Goal: Information Seeking & Learning: Learn about a topic

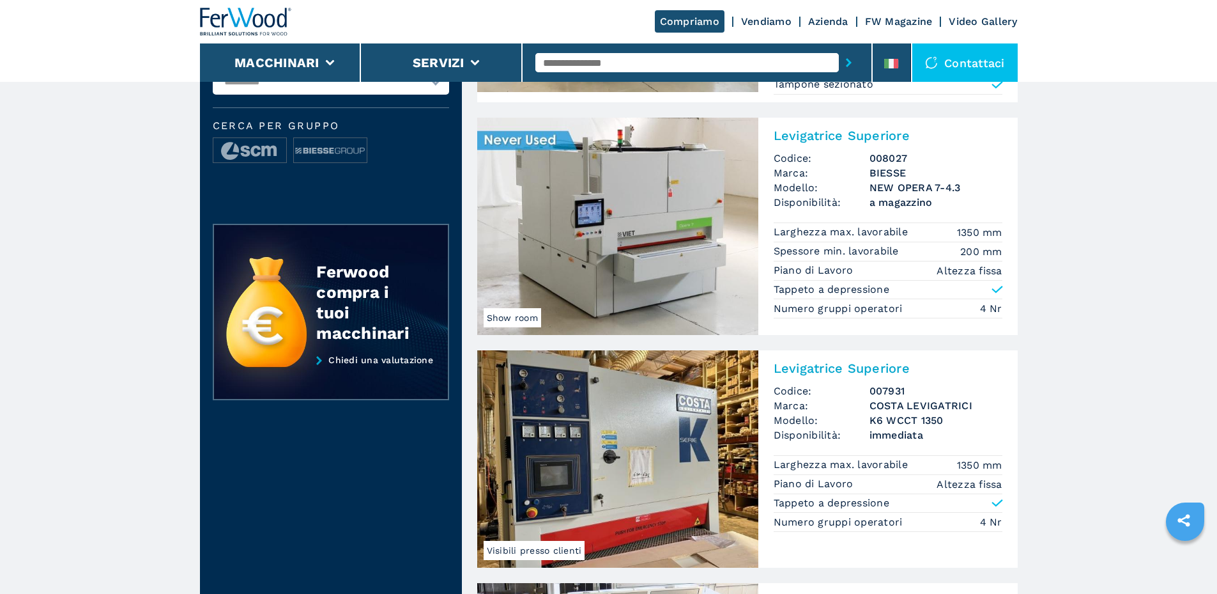
scroll to position [252, 0]
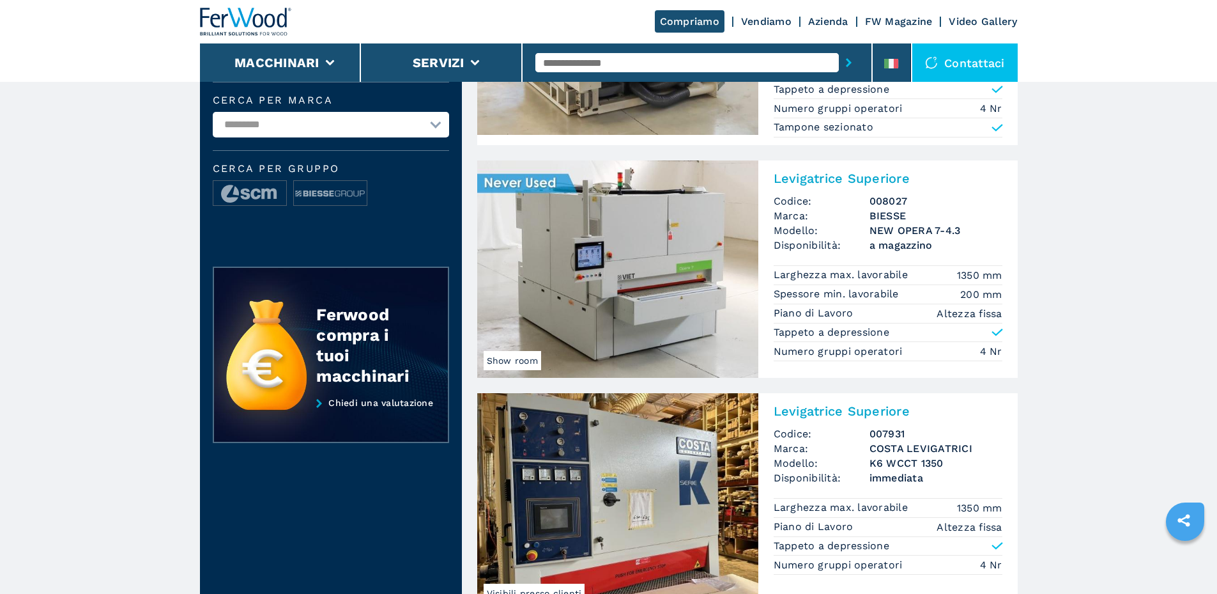
click at [602, 257] on img at bounding box center [617, 268] width 281 height 217
click at [617, 279] on img at bounding box center [617, 268] width 281 height 217
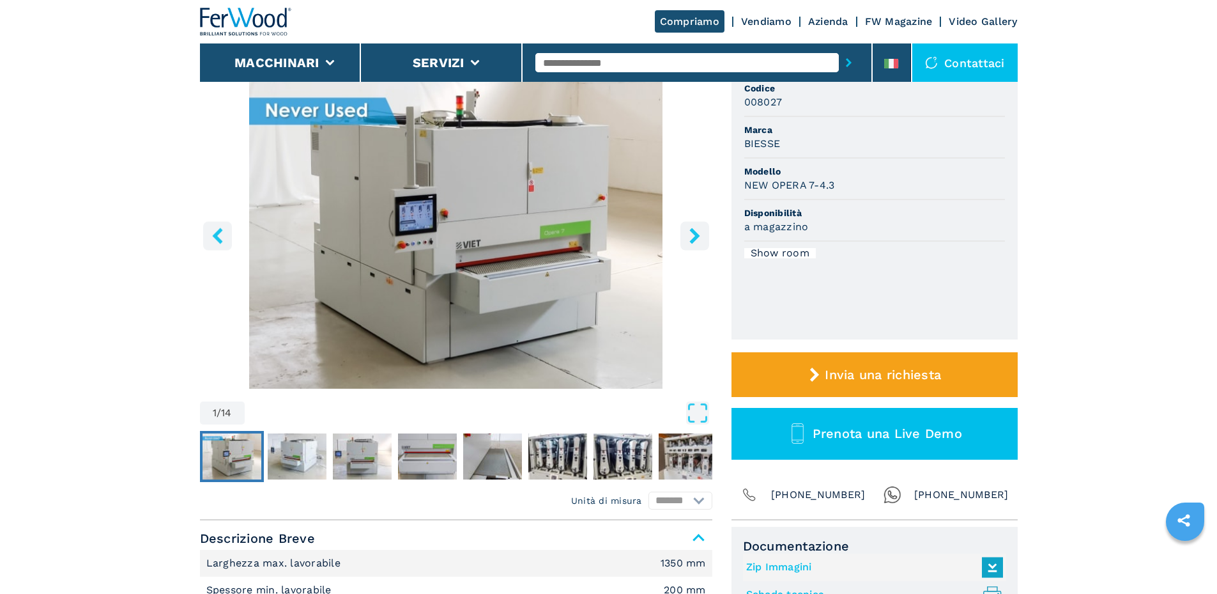
scroll to position [149, 0]
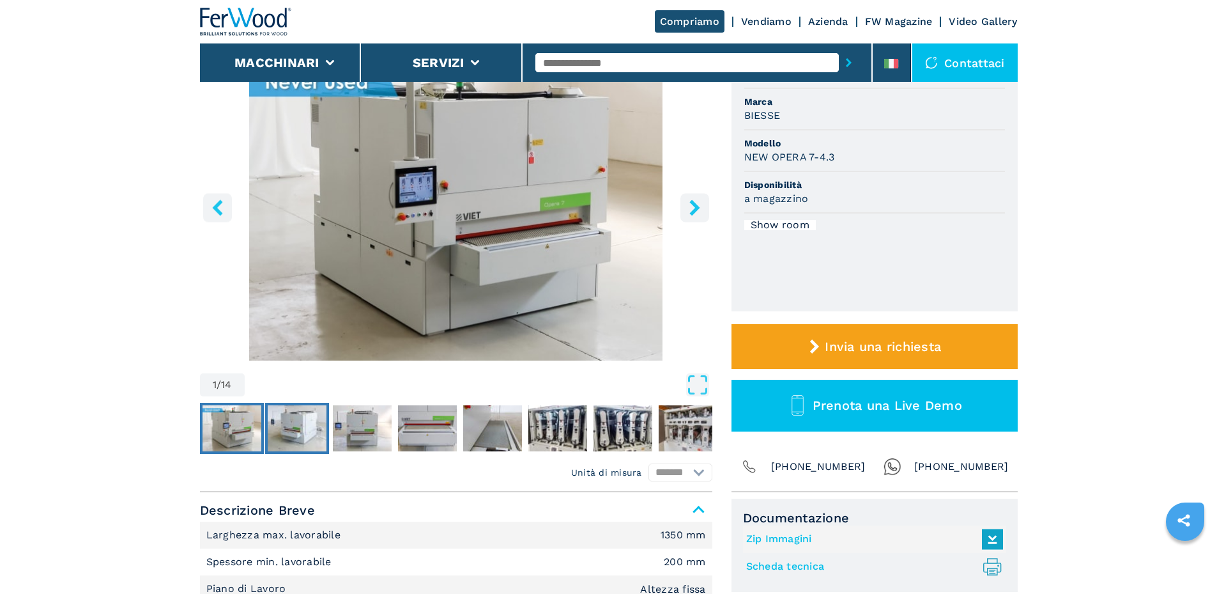
click at [302, 424] on img "Go to Slide 2" at bounding box center [297, 428] width 59 height 46
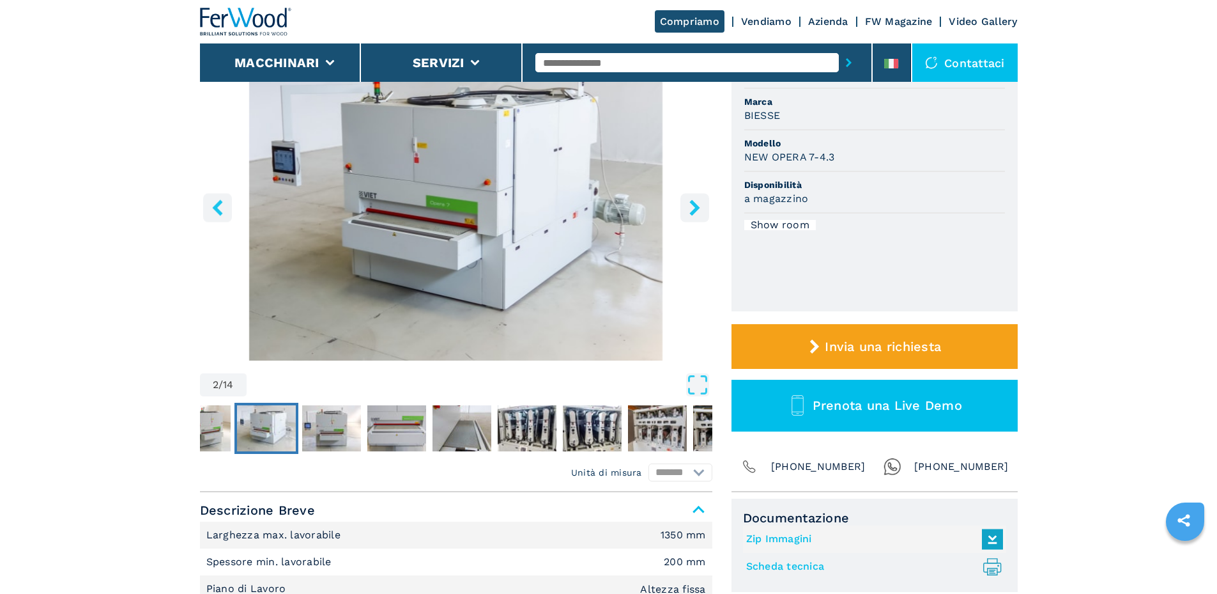
click at [687, 207] on icon "right-button" at bounding box center [695, 207] width 16 height 16
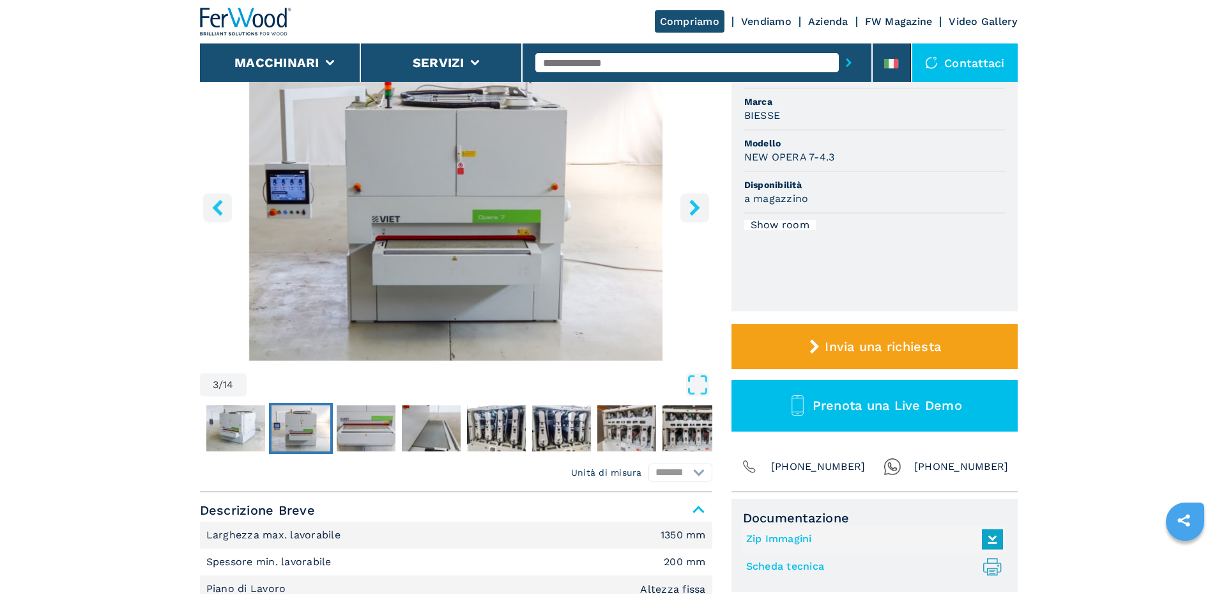
click at [687, 207] on icon "right-button" at bounding box center [695, 207] width 16 height 16
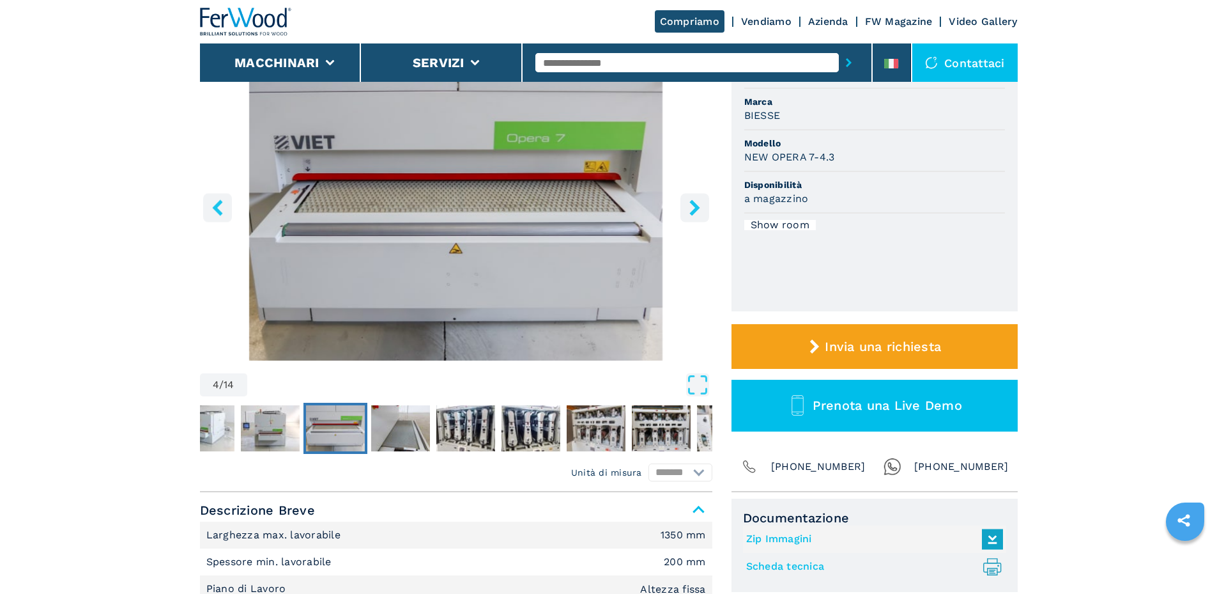
click at [693, 203] on icon "right-button" at bounding box center [694, 207] width 10 height 16
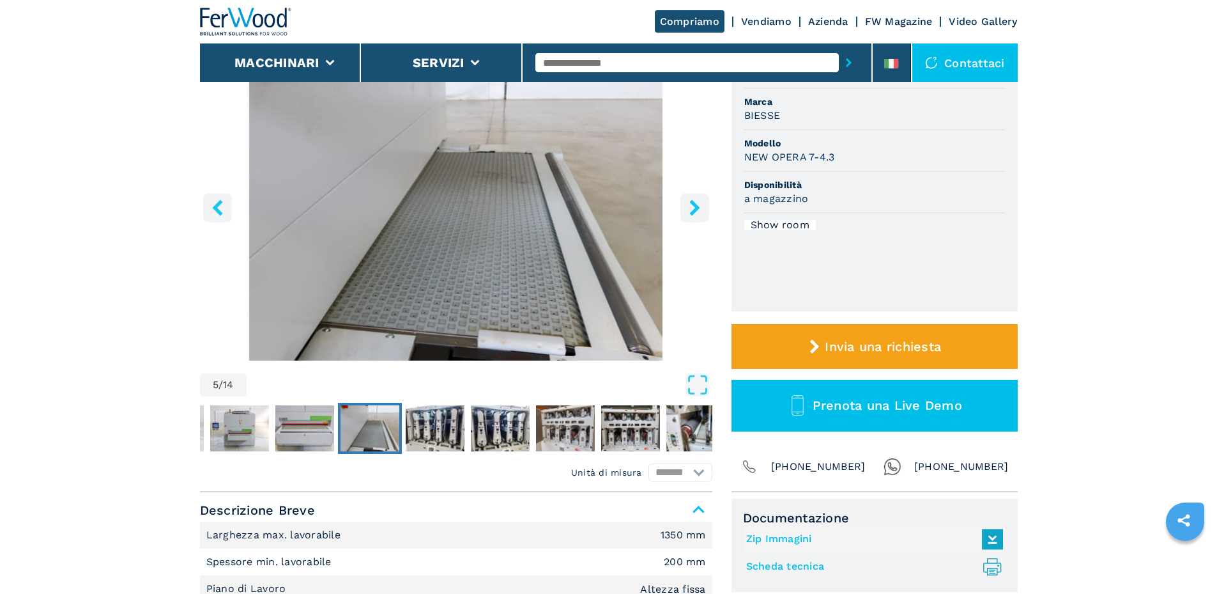
click at [693, 203] on icon "right-button" at bounding box center [694, 207] width 10 height 16
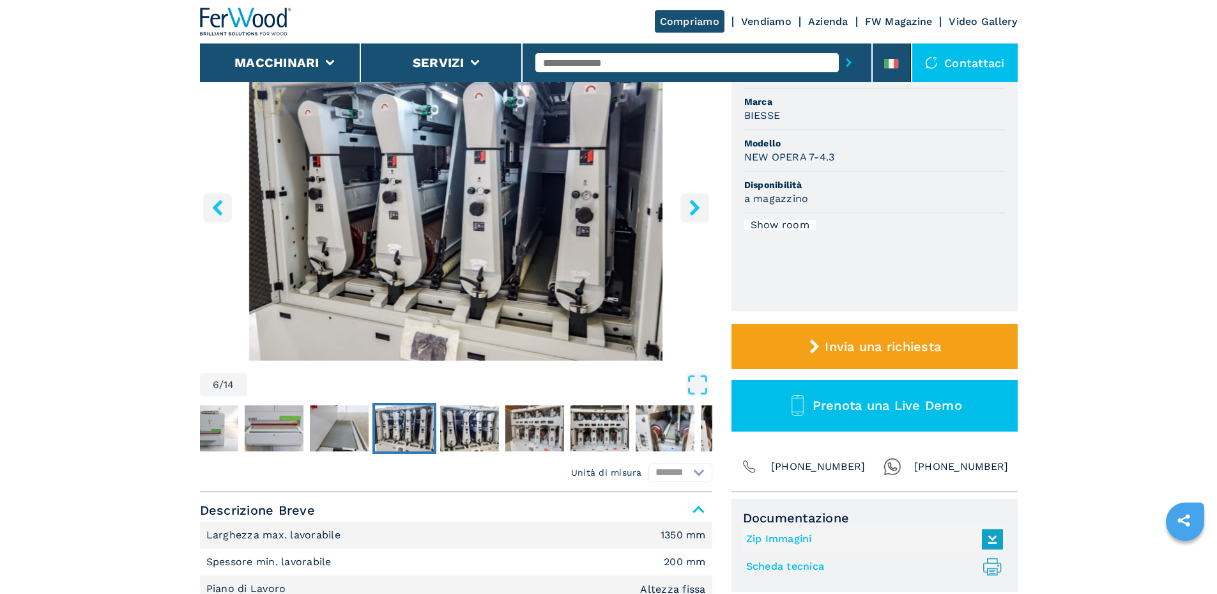
click at [693, 203] on icon "right-button" at bounding box center [694, 207] width 10 height 16
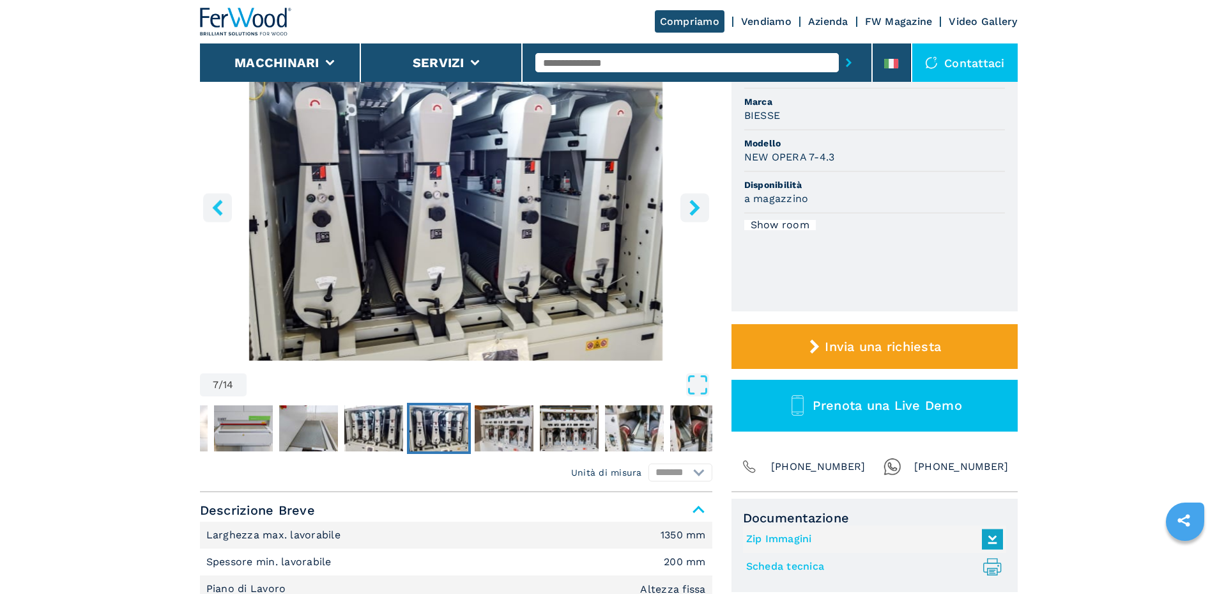
click at [693, 203] on icon "right-button" at bounding box center [694, 207] width 10 height 16
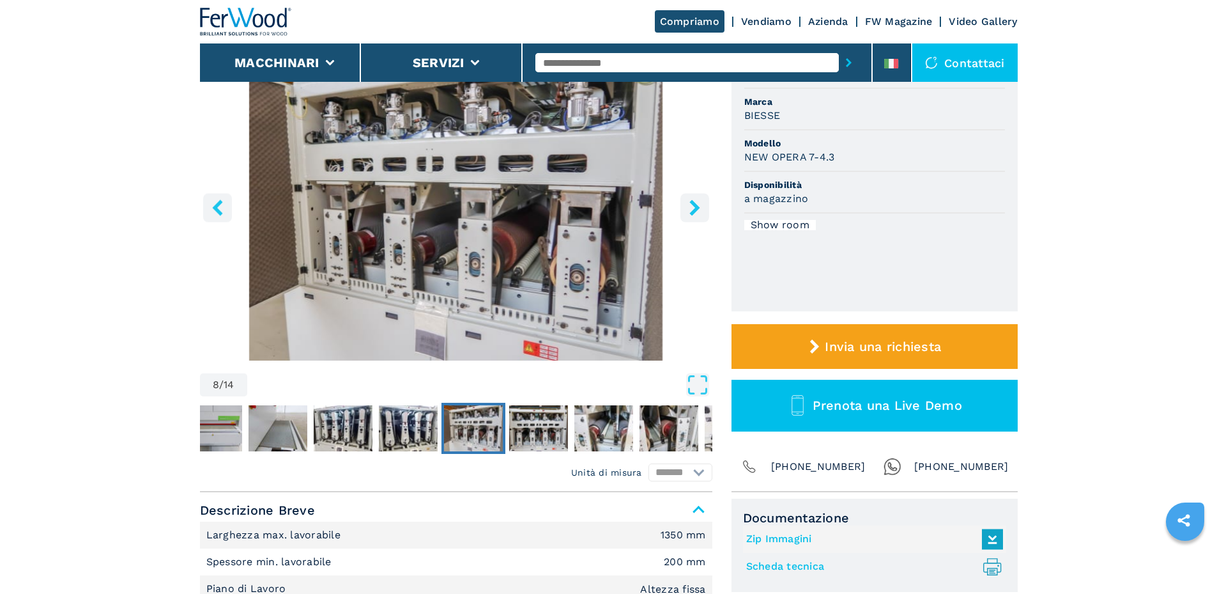
click at [693, 202] on icon "right-button" at bounding box center [694, 207] width 10 height 16
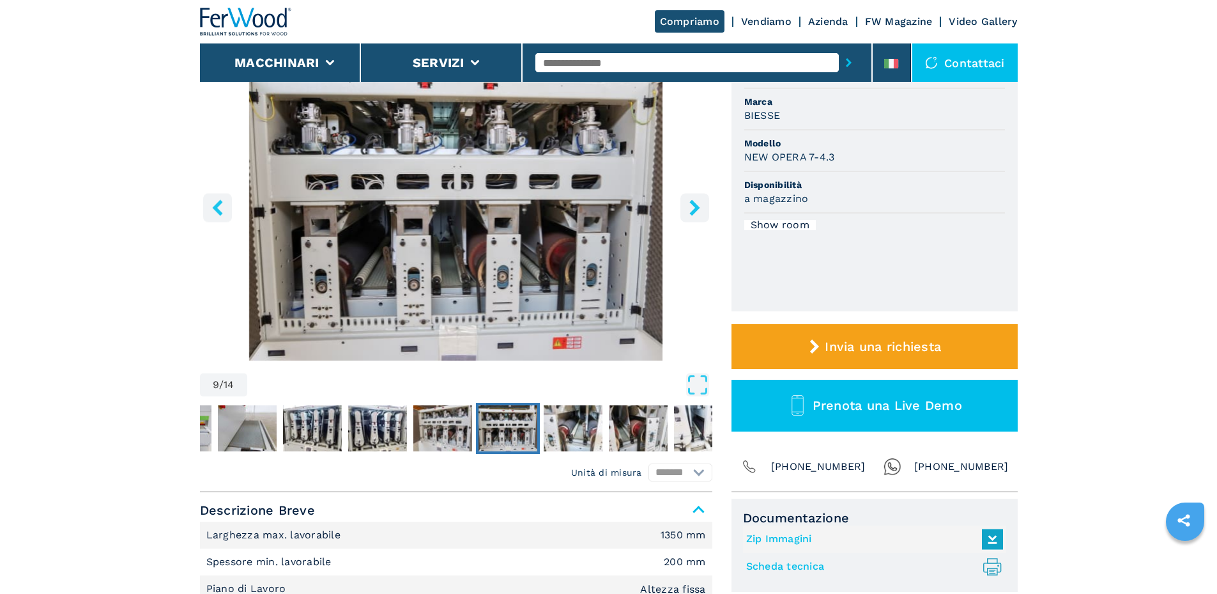
click at [693, 202] on icon "right-button" at bounding box center [694, 207] width 10 height 16
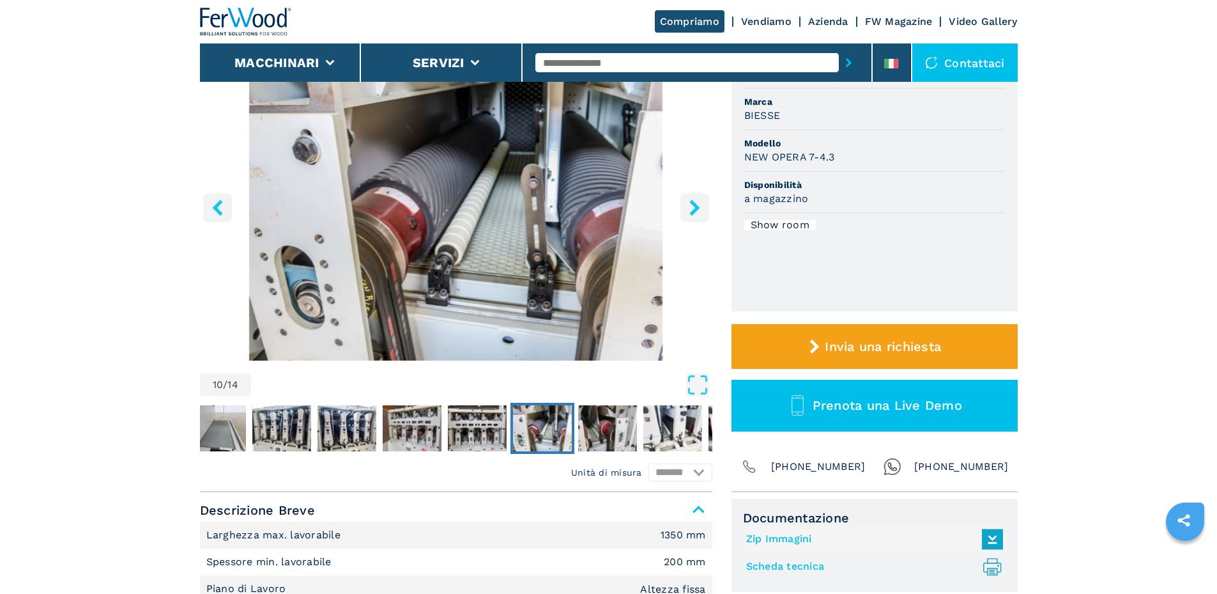
click at [693, 202] on icon "right-button" at bounding box center [694, 207] width 10 height 16
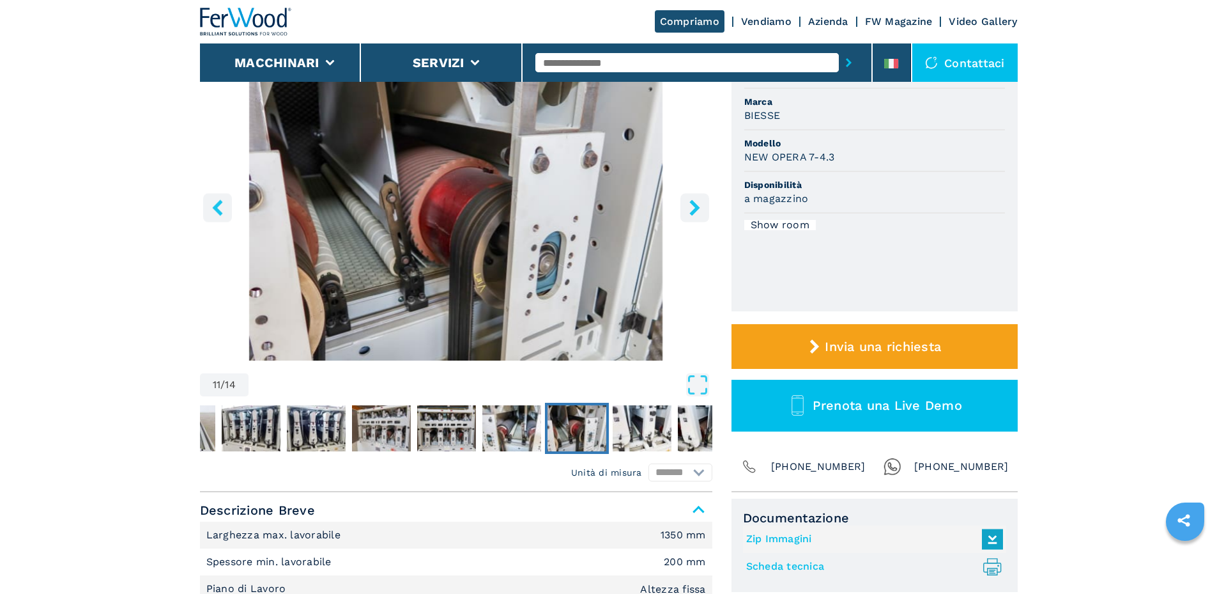
click at [693, 202] on icon "right-button" at bounding box center [694, 207] width 10 height 16
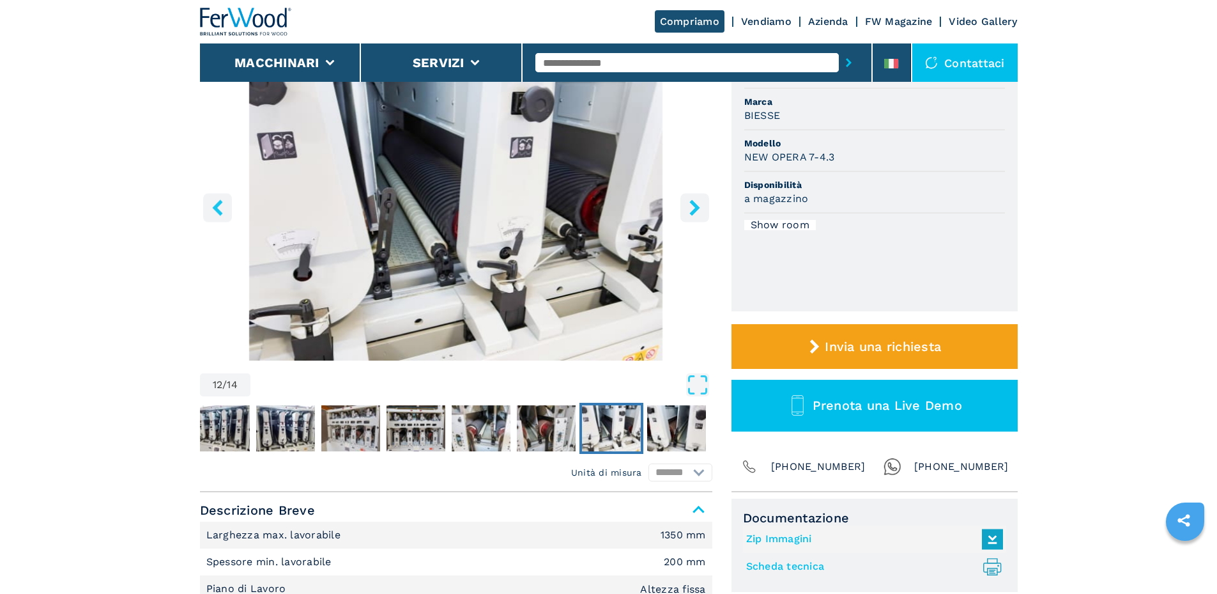
click at [693, 202] on icon "right-button" at bounding box center [694, 207] width 10 height 16
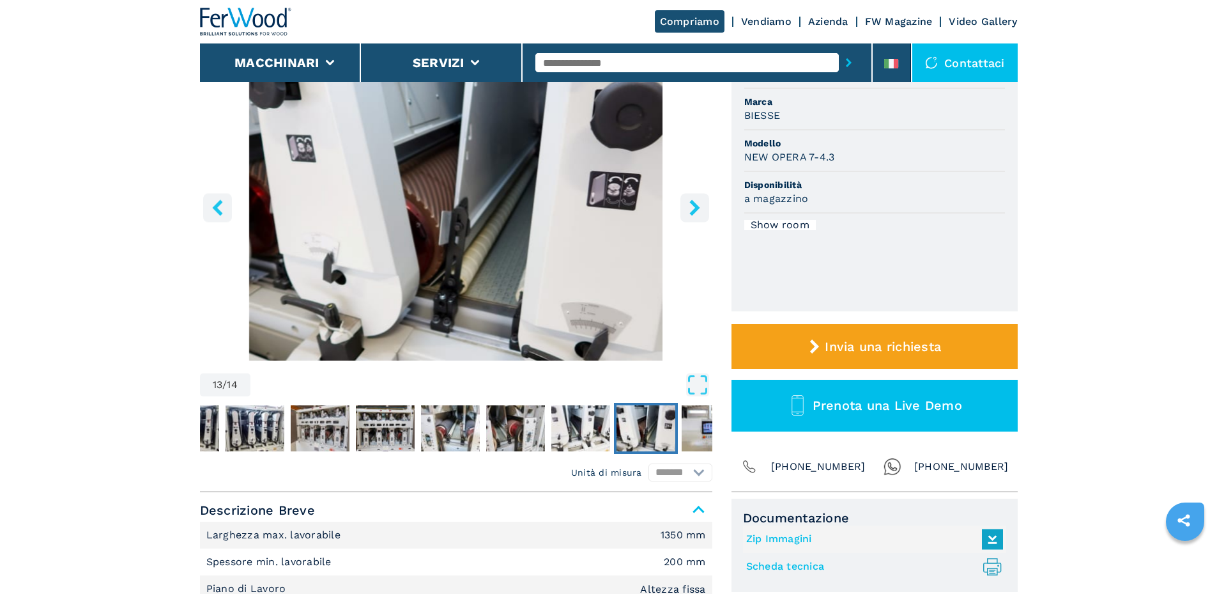
click at [693, 202] on icon "right-button" at bounding box center [694, 207] width 10 height 16
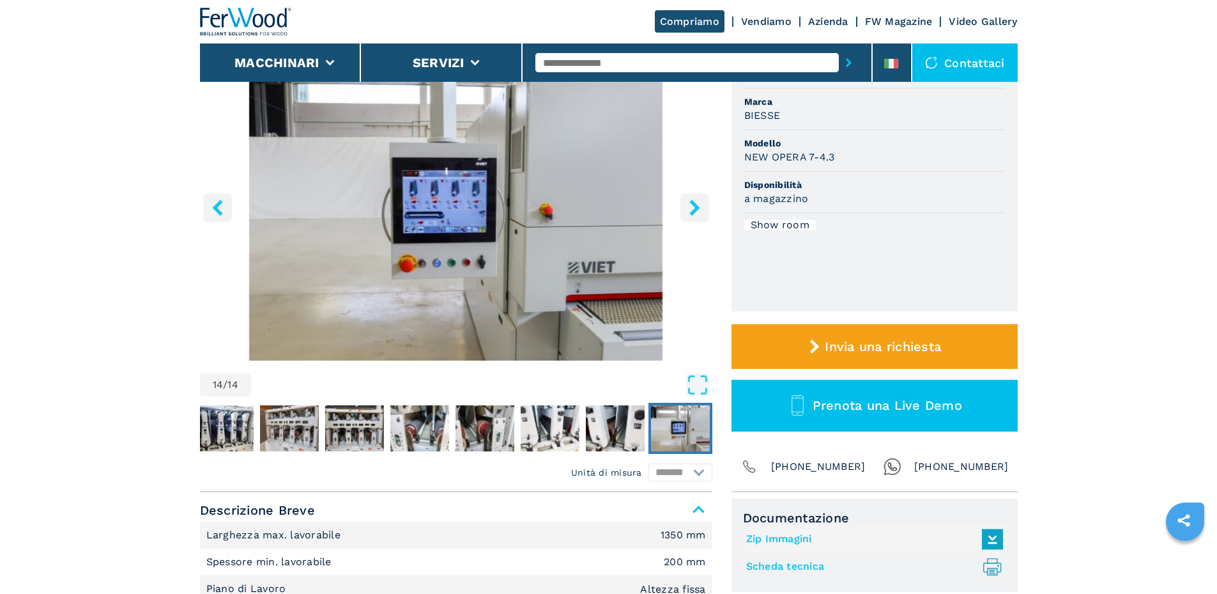
click at [693, 202] on icon "right-button" at bounding box center [694, 207] width 10 height 16
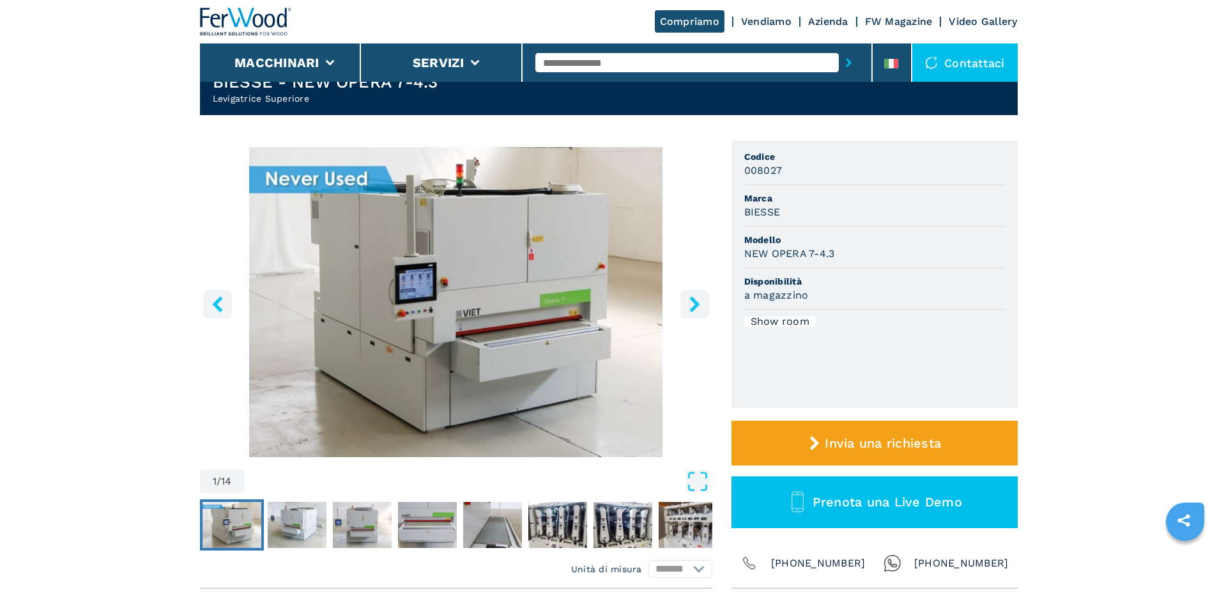
scroll to position [0, 0]
